Goal: Find specific page/section: Find specific page/section

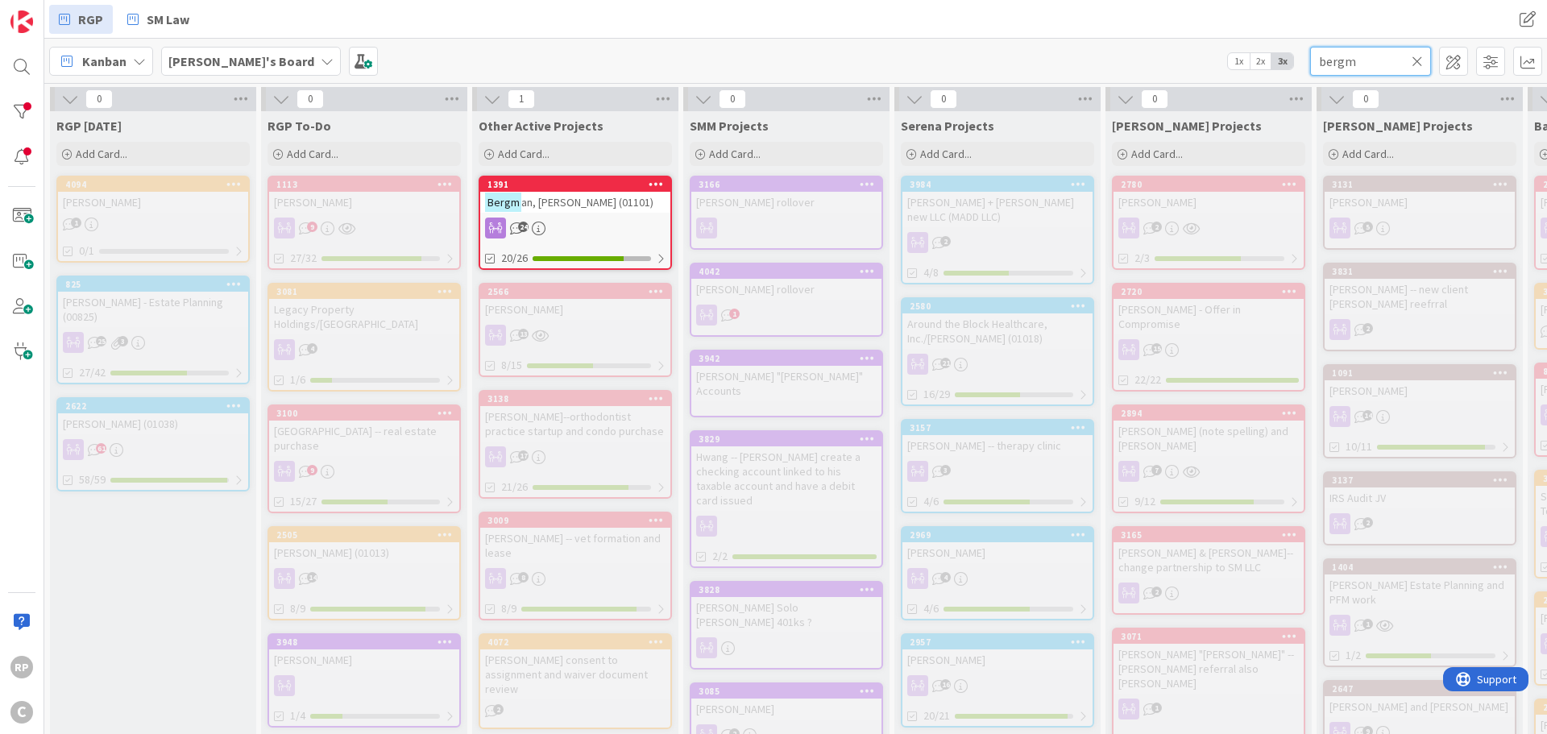
drag, startPoint x: 1386, startPoint y: 58, endPoint x: 1307, endPoint y: 58, distance: 79.0
click at [1031, 58] on div "Kanban Richard's Board 1x 2x 3x bergm" at bounding box center [795, 61] width 1503 height 44
type input "e"
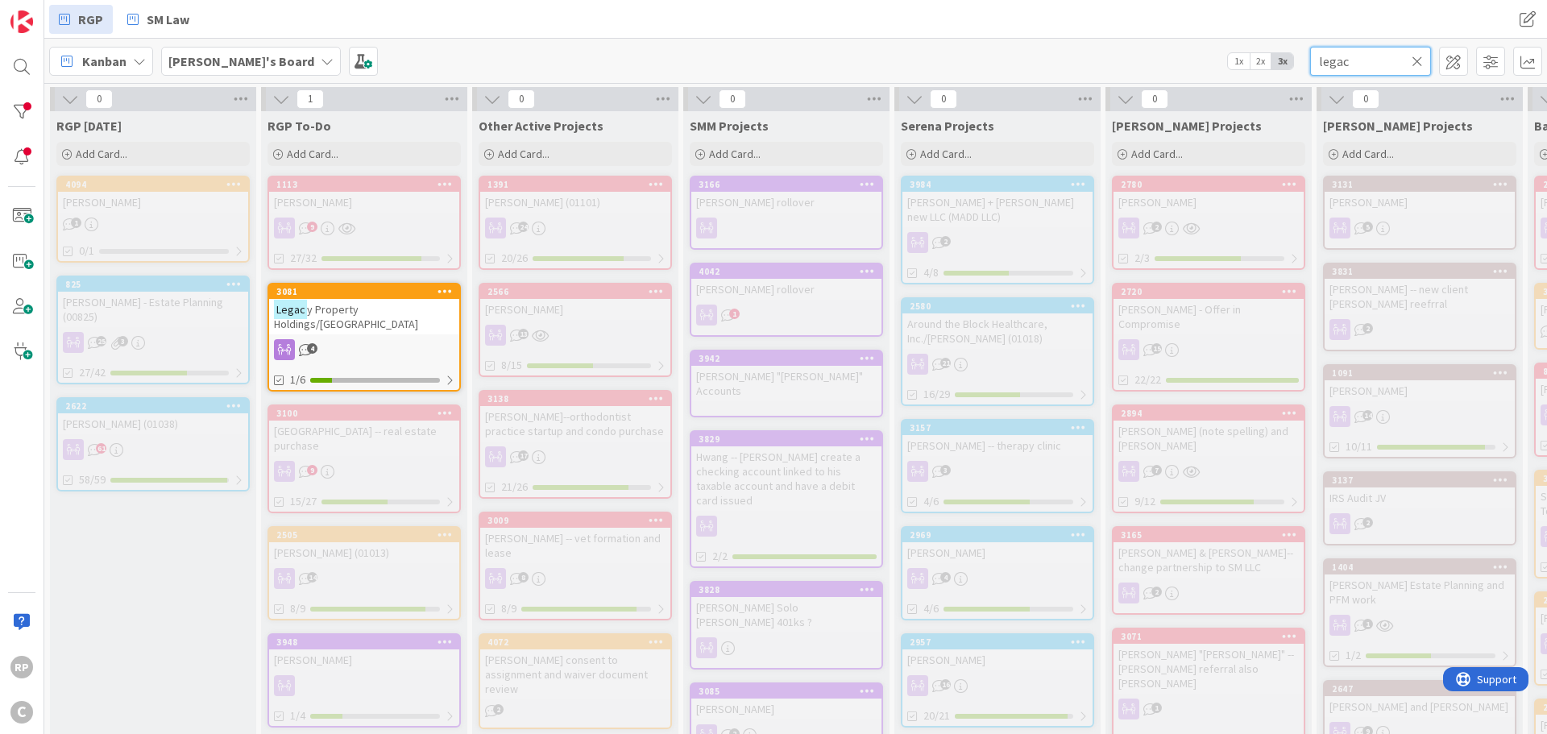
type input "legac"
click at [342, 303] on span "y Property Holdings/Tejani" at bounding box center [346, 316] width 144 height 29
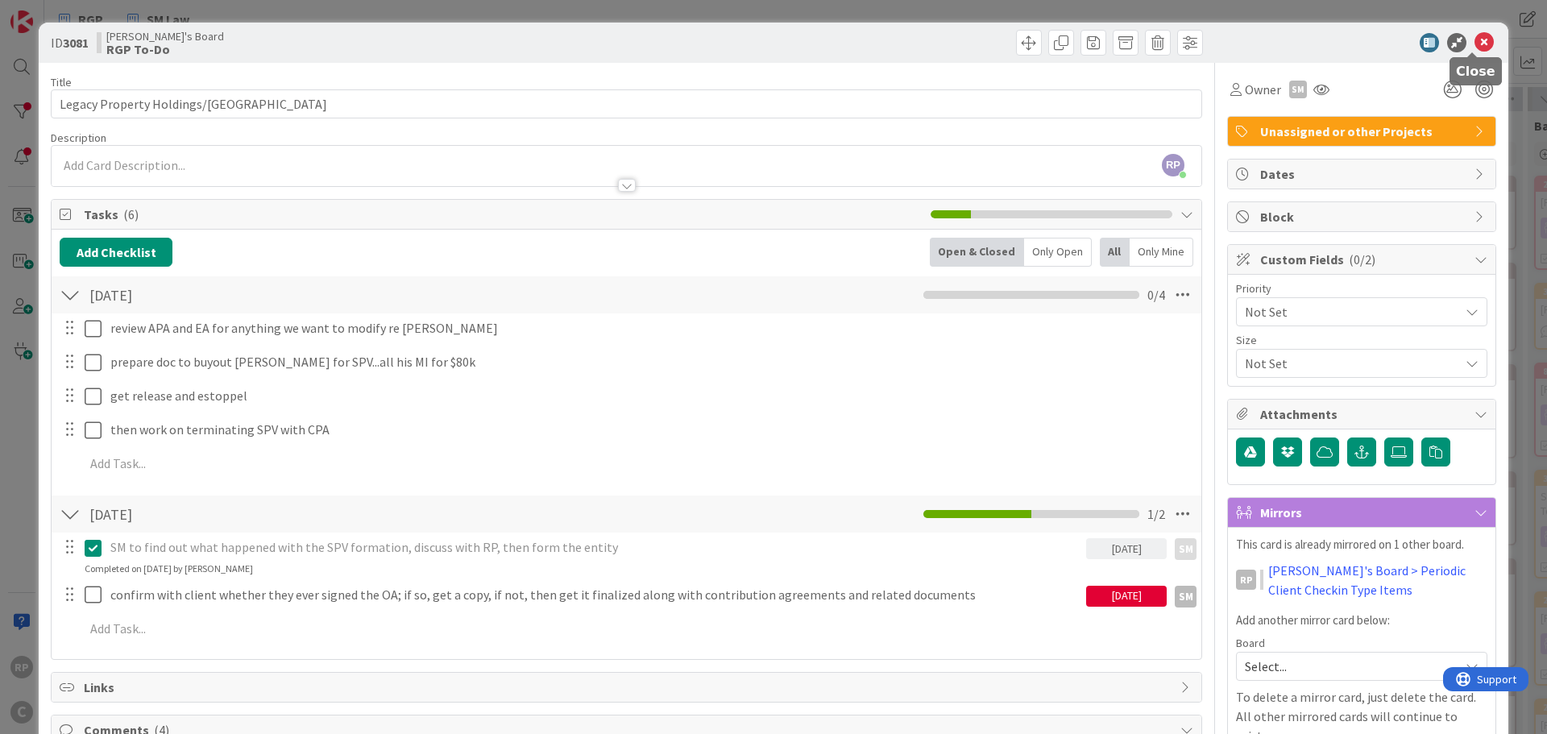
click at [1031, 36] on icon at bounding box center [1484, 42] width 19 height 19
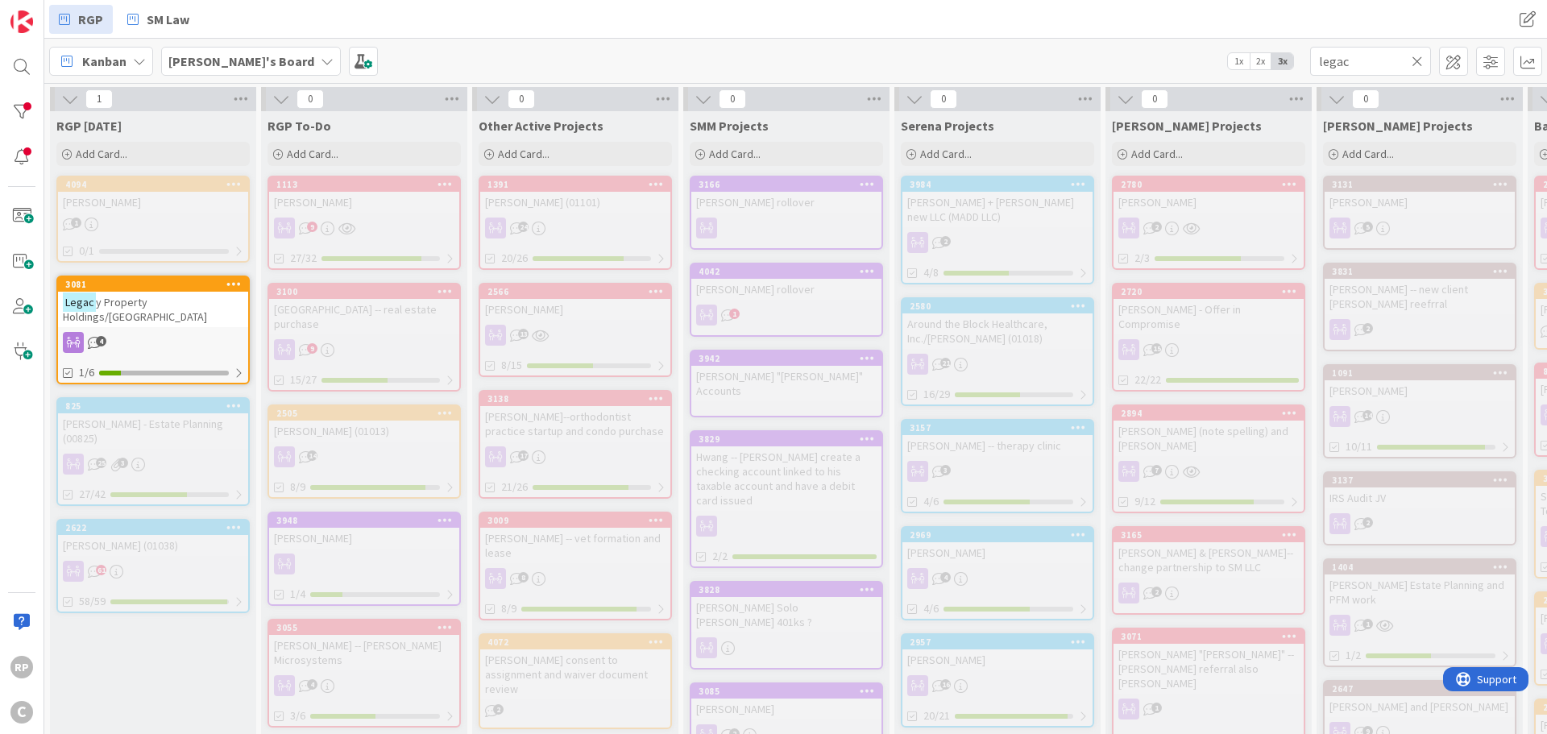
click at [1031, 65] on icon at bounding box center [1417, 61] width 11 height 15
